Goal: Entertainment & Leisure: Browse casually

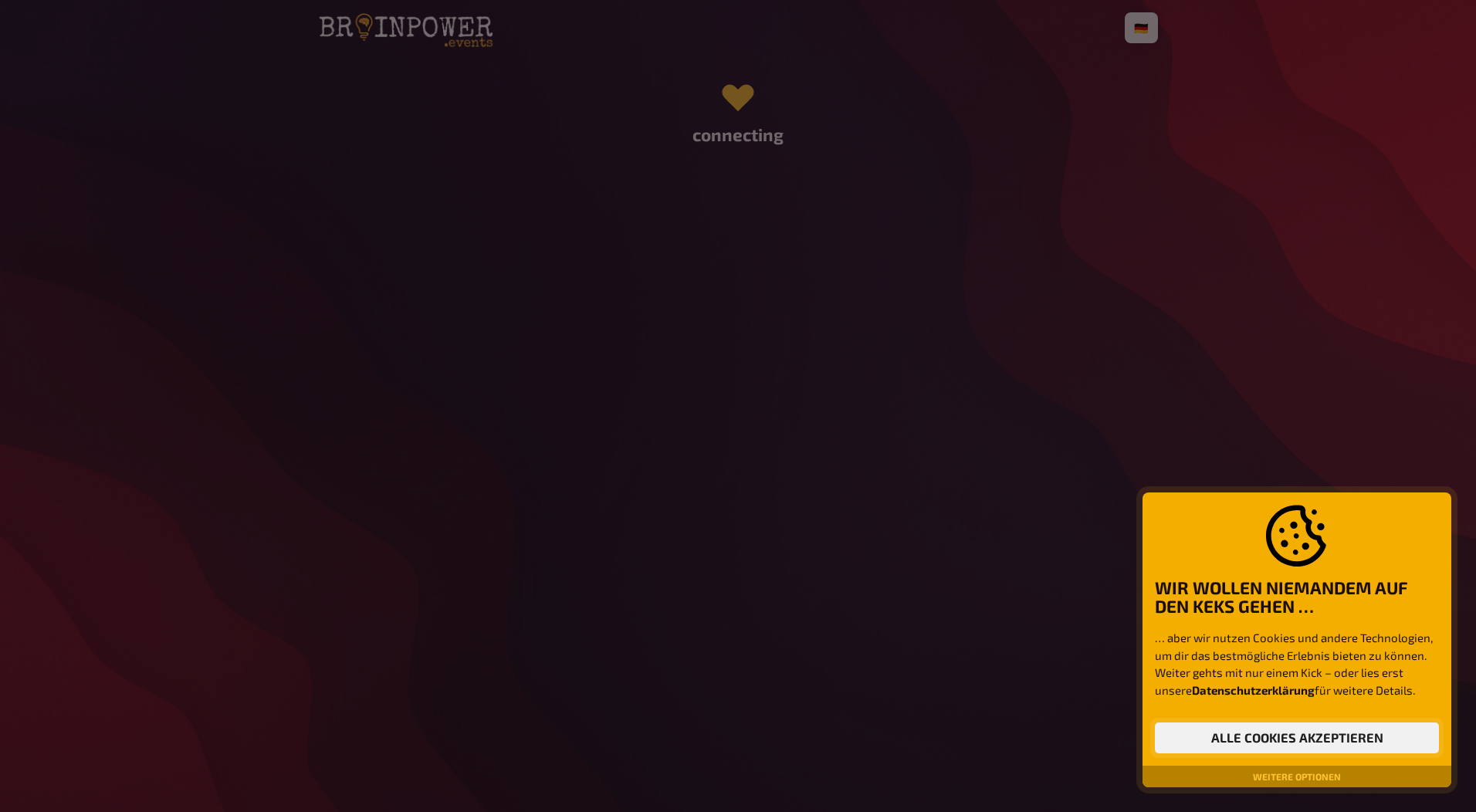
click at [1207, 731] on button "Alle Cookies akzeptieren" at bounding box center [1296, 738] width 284 height 31
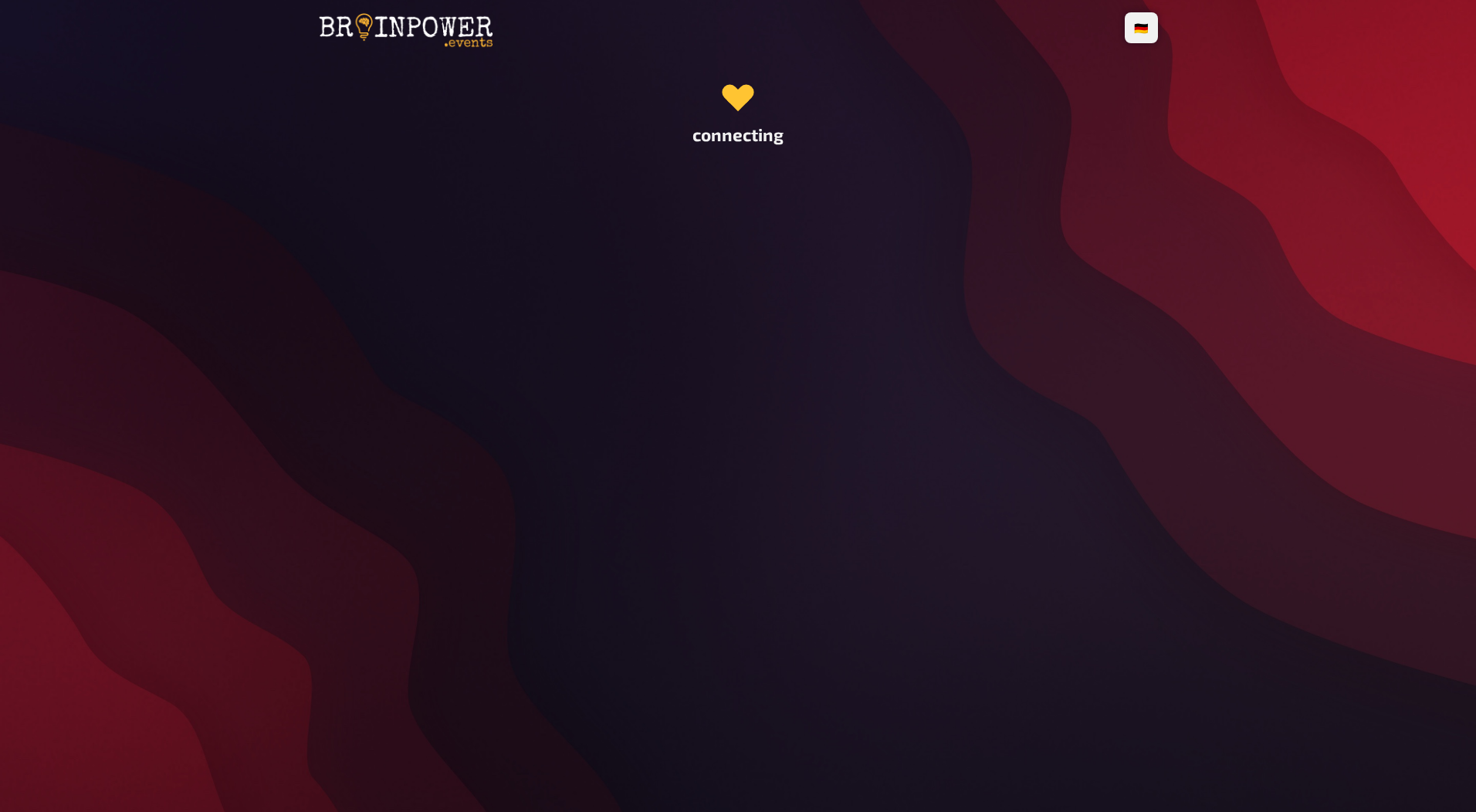
click at [521, 222] on div "🇩🇪 Deutsch 🇬🇧 English 🇳🇱 Nederlands connecting" at bounding box center [738, 406] width 864 height 812
